Goal: Task Accomplishment & Management: Manage account settings

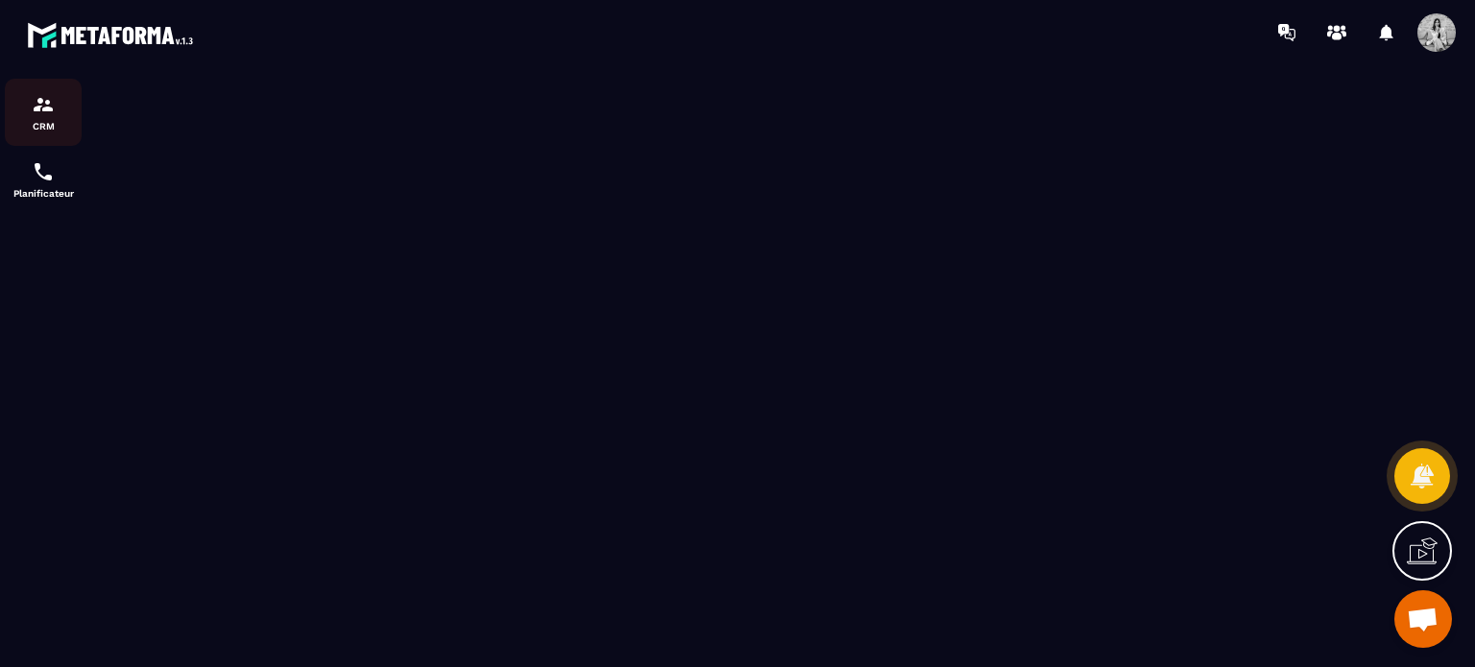
click at [52, 112] on img at bounding box center [43, 104] width 23 height 23
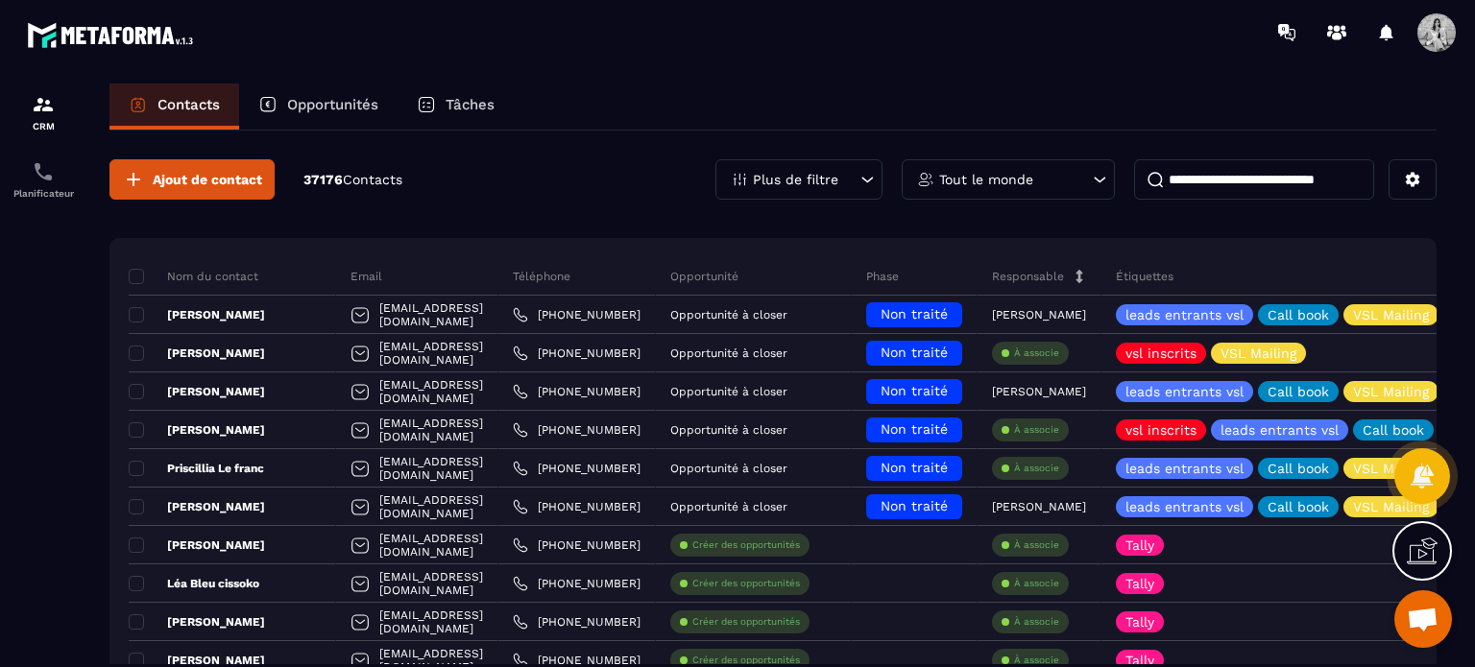
click at [372, 113] on div "Opportunités" at bounding box center [318, 107] width 158 height 46
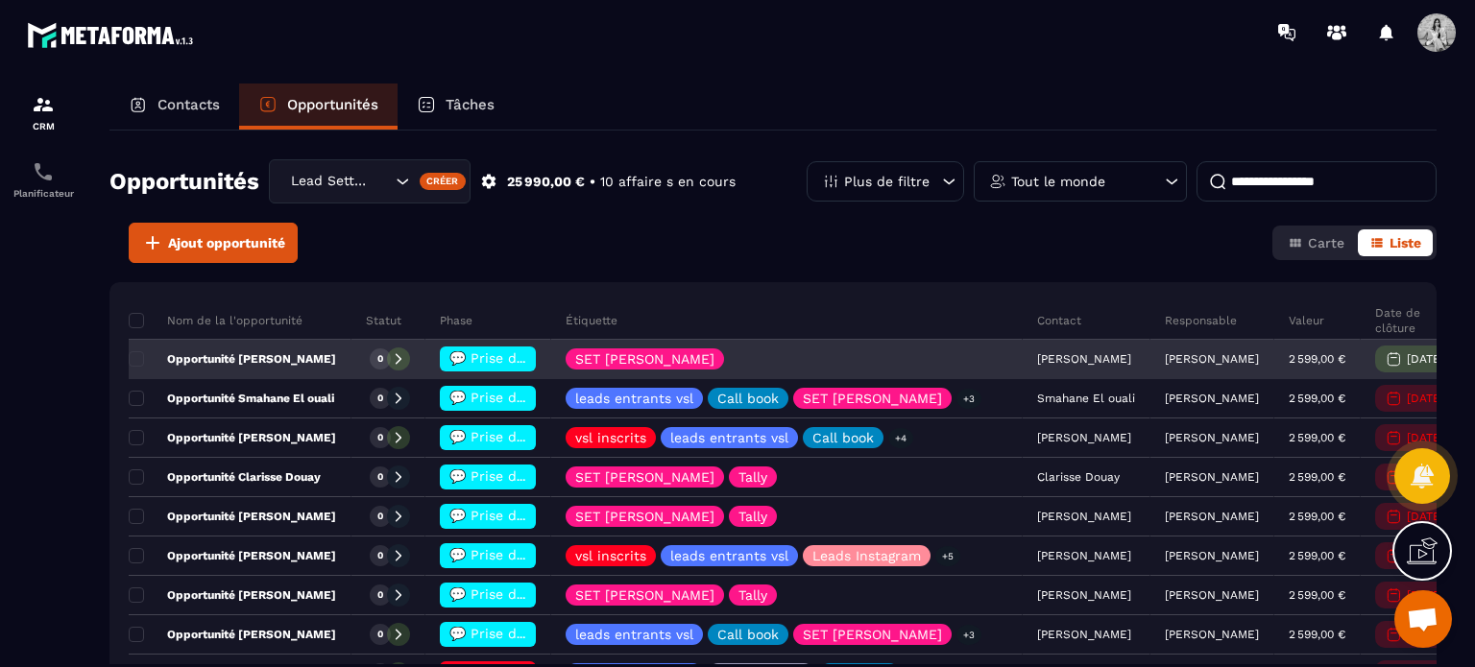
click at [523, 360] on span "💬 Prise de contact effectué" at bounding box center [544, 357] width 191 height 15
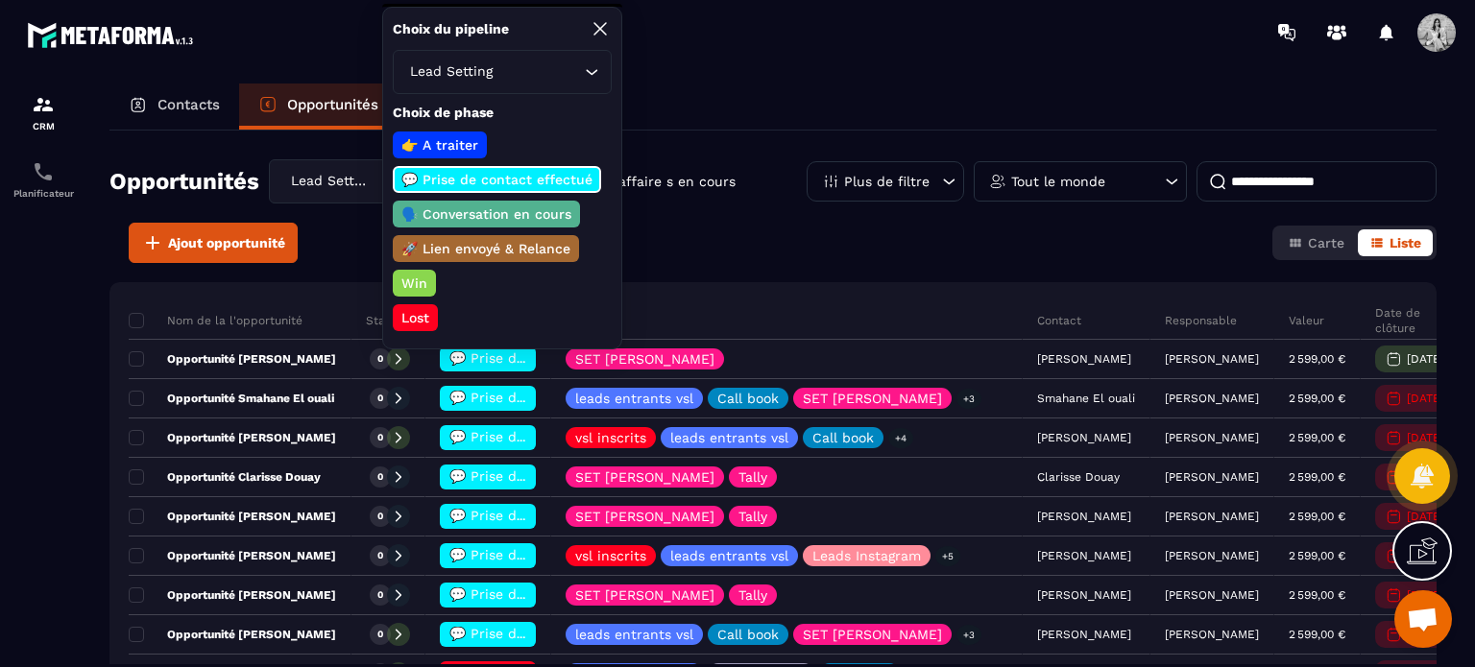
click at [693, 240] on div "Ajout opportunité Carte Liste" at bounding box center [772, 243] width 1327 height 40
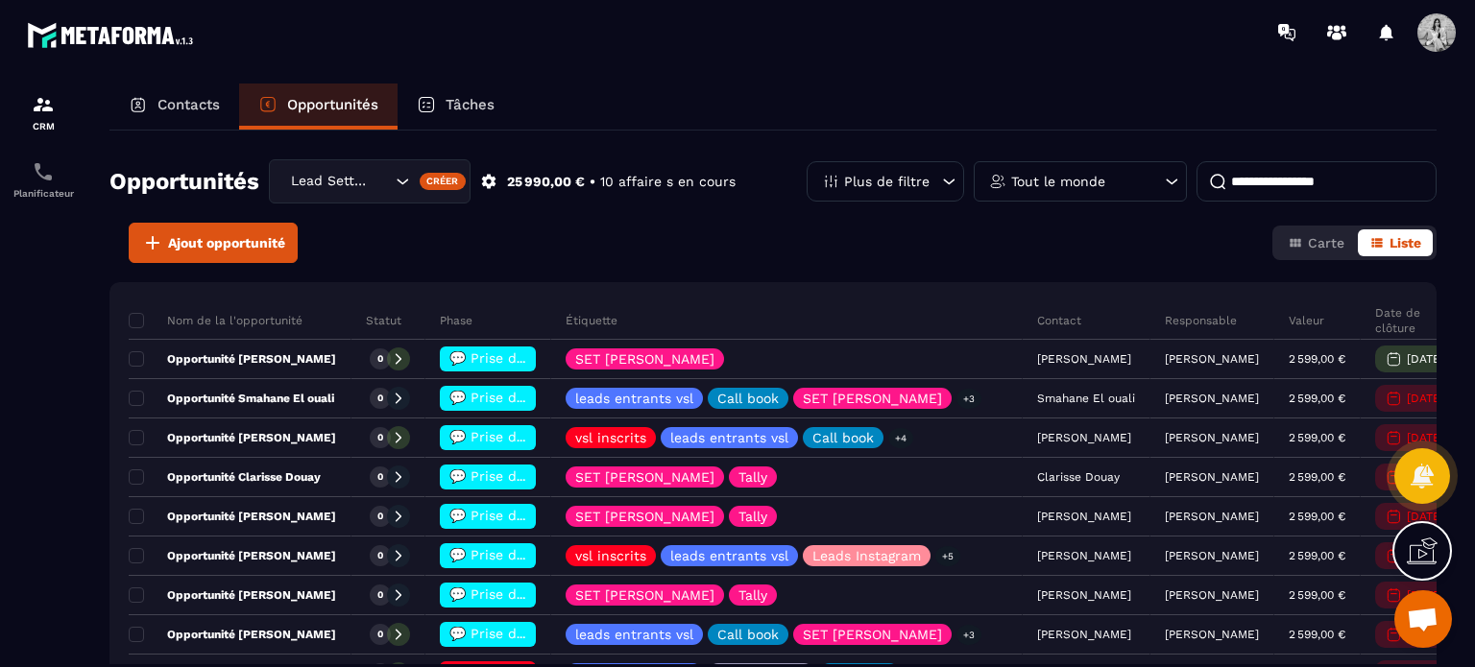
click at [929, 179] on p "Plus de filtre" at bounding box center [886, 181] width 85 height 13
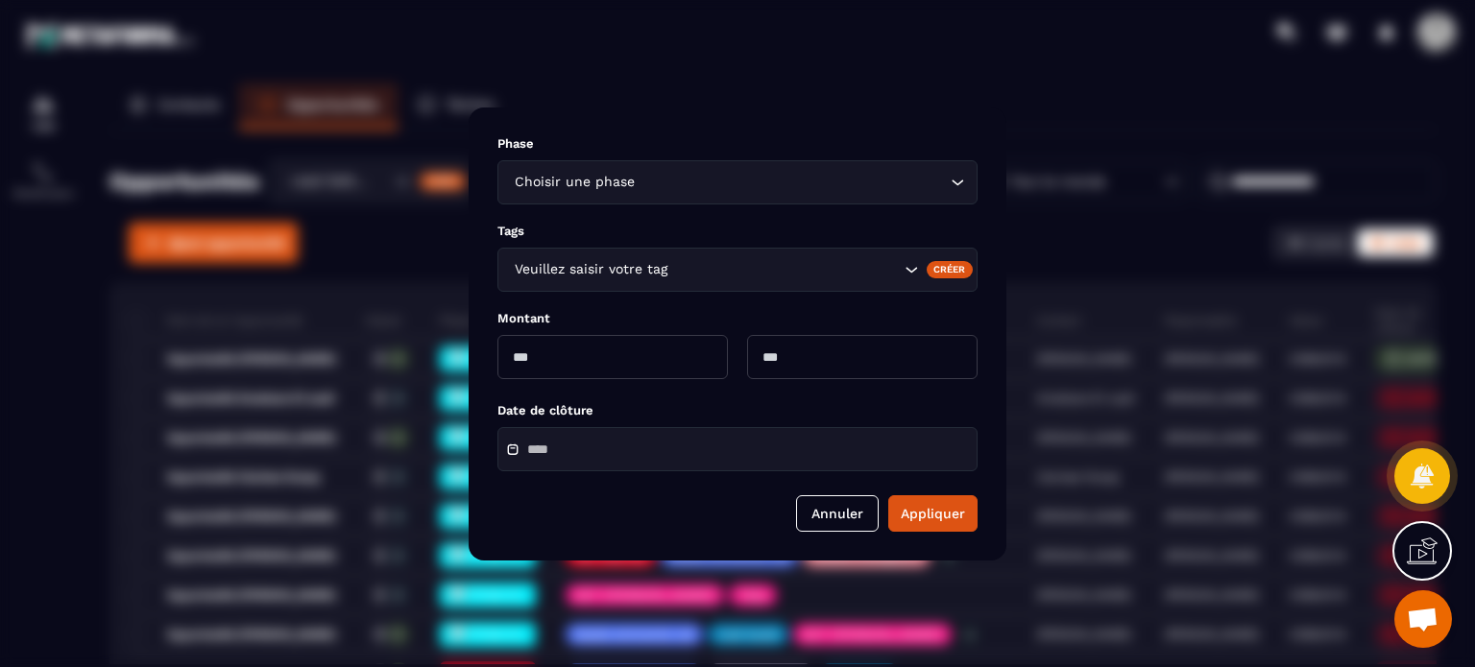
click at [637, 199] on div "Choisir une phase Loading..." at bounding box center [737, 182] width 480 height 44
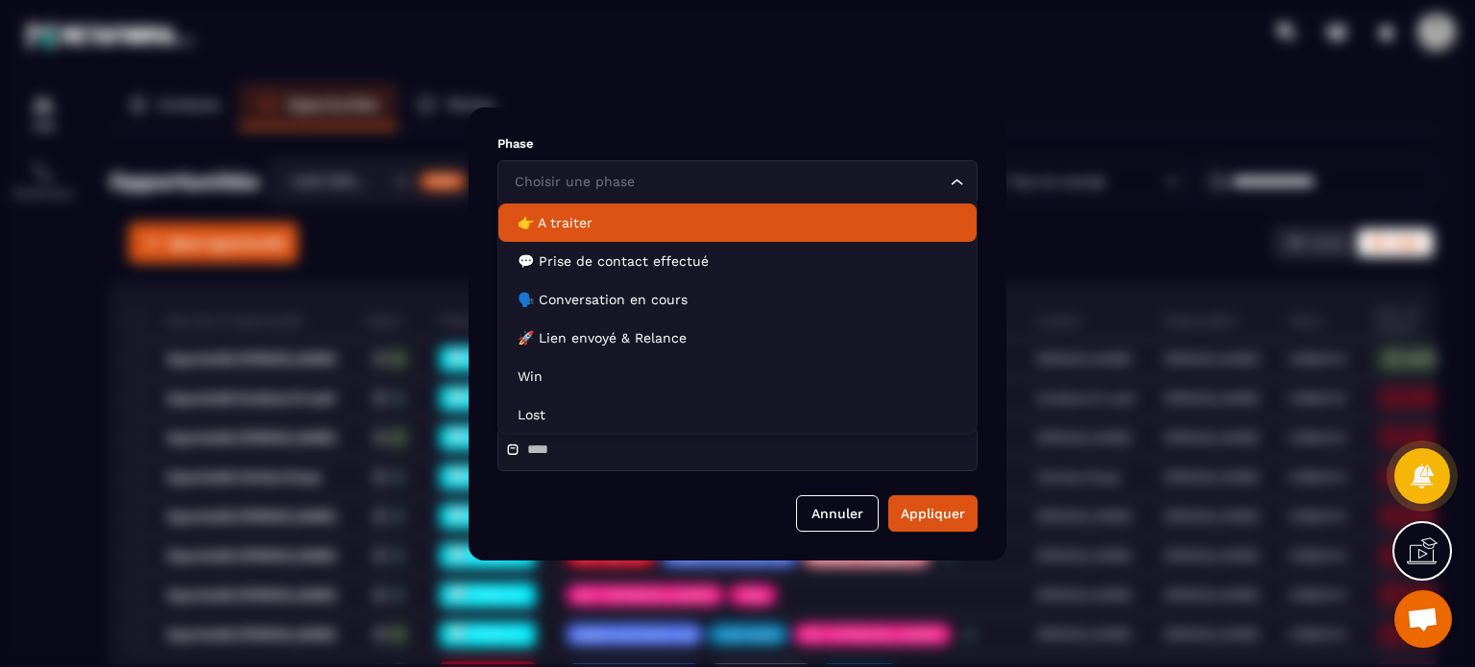
click at [552, 143] on p "Phase" at bounding box center [737, 143] width 480 height 14
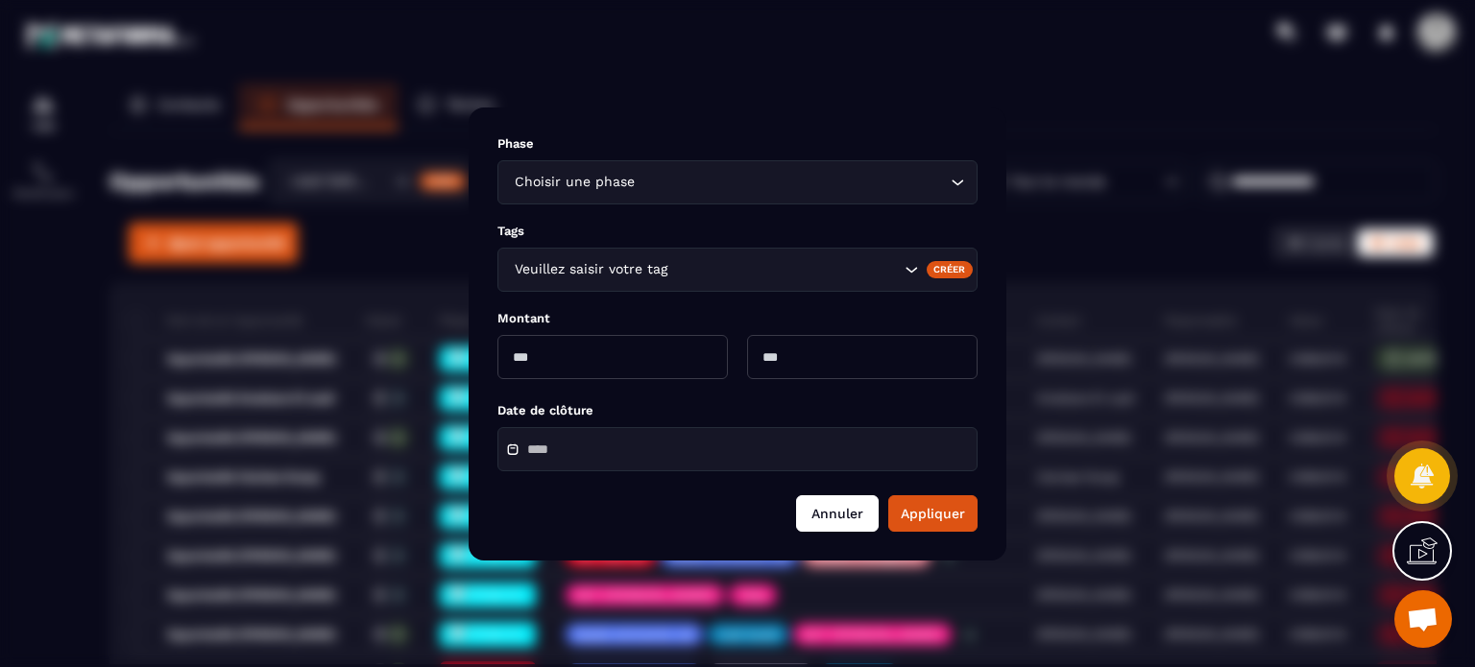
click at [868, 511] on button "Annuler" at bounding box center [837, 513] width 83 height 36
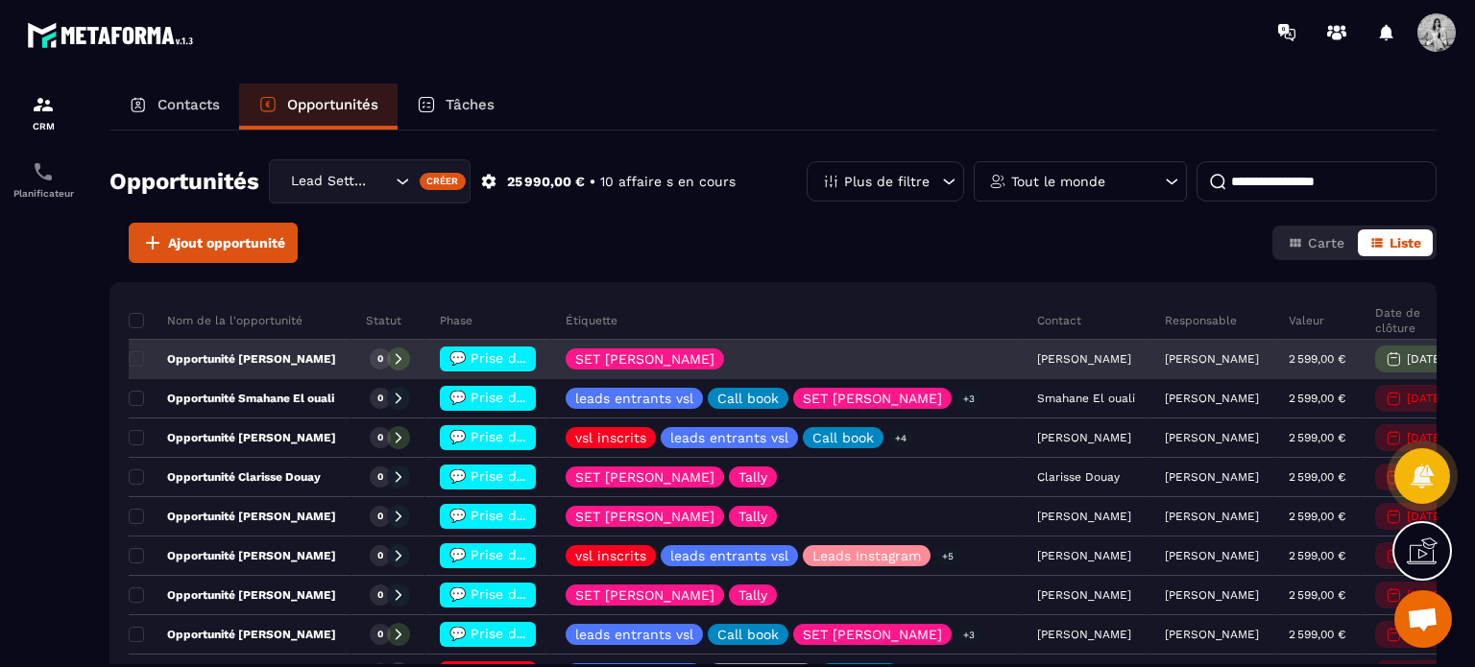
click at [300, 355] on p "Opportunité [PERSON_NAME]" at bounding box center [232, 358] width 207 height 15
